Goal: Download file/media

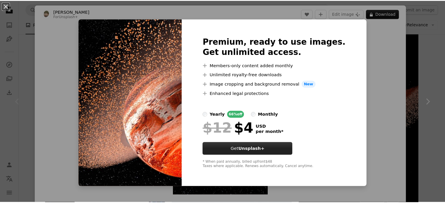
scroll to position [5944, 0]
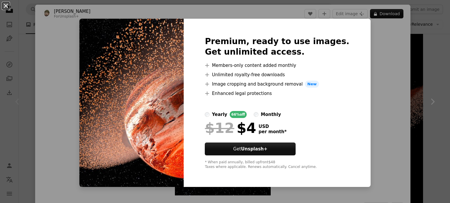
click at [3, 8] on button "An X shape" at bounding box center [5, 5] width 7 height 7
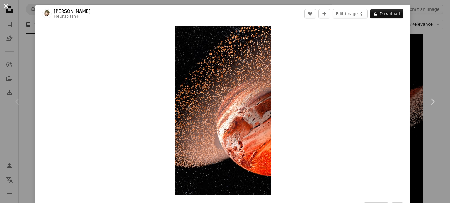
click at [4, 7] on button "An X shape" at bounding box center [5, 5] width 7 height 7
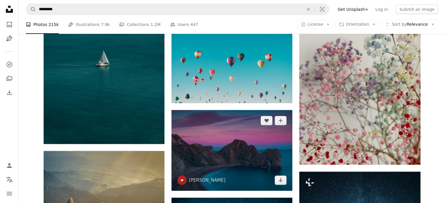
scroll to position [6383, 0]
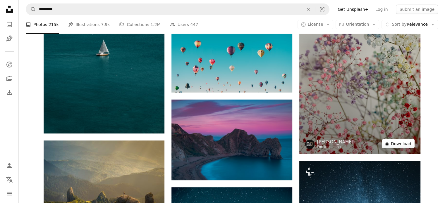
click at [406, 147] on button "A lock Download" at bounding box center [398, 143] width 33 height 9
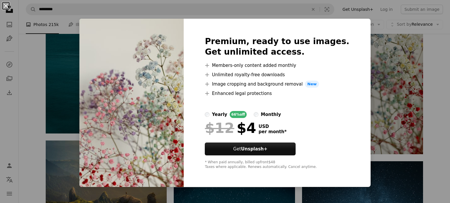
click at [4, 4] on button "An X shape" at bounding box center [5, 5] width 7 height 7
